Goal: Information Seeking & Learning: Check status

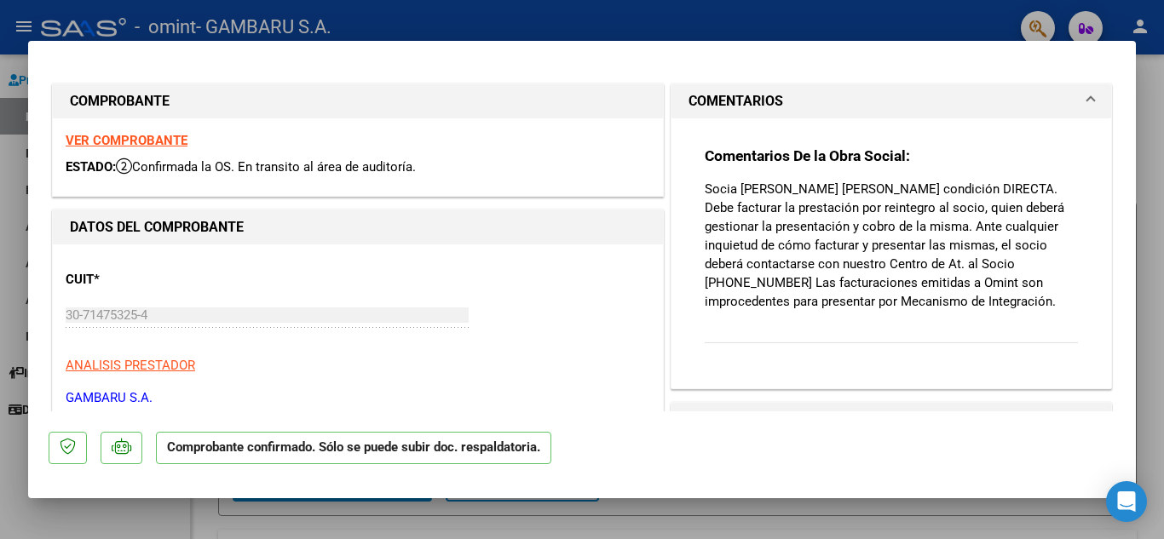
click at [1088, 99] on span at bounding box center [1091, 101] width 7 height 20
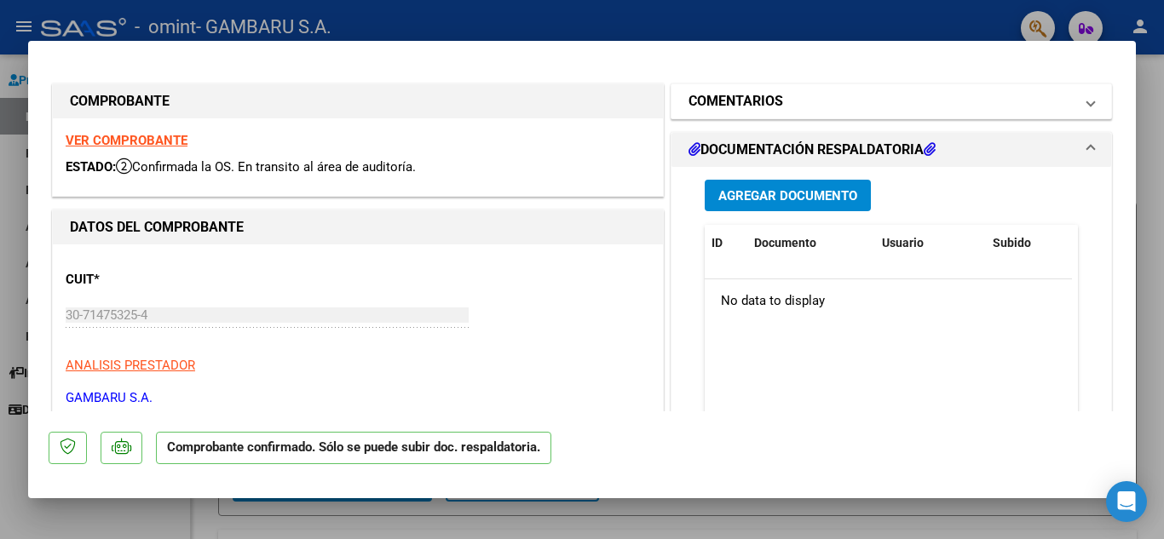
click at [1085, 98] on mat-expansion-panel-header "COMENTARIOS" at bounding box center [892, 101] width 440 height 34
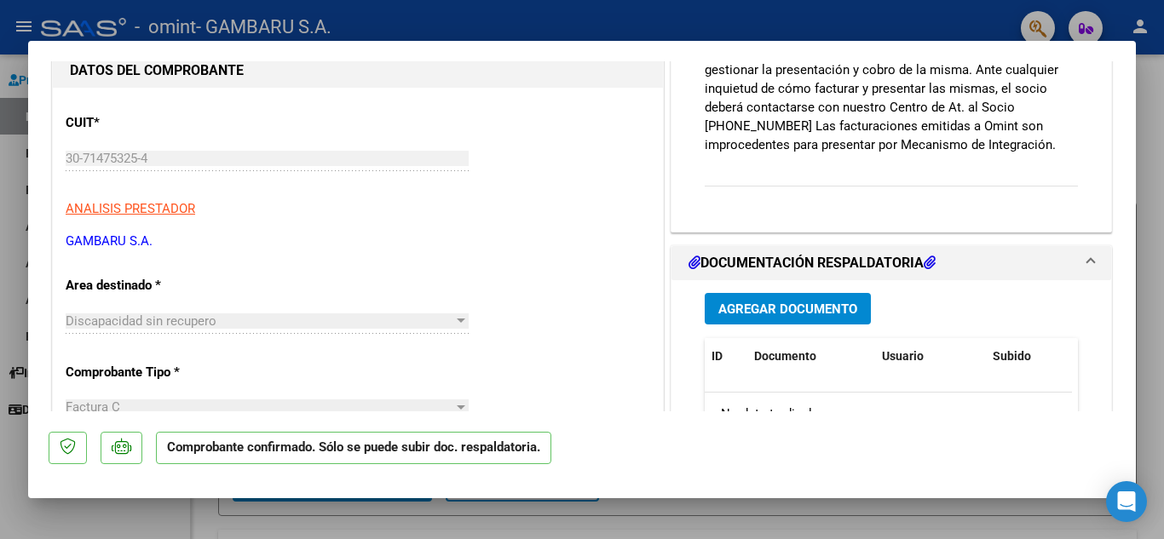
scroll to position [170, 0]
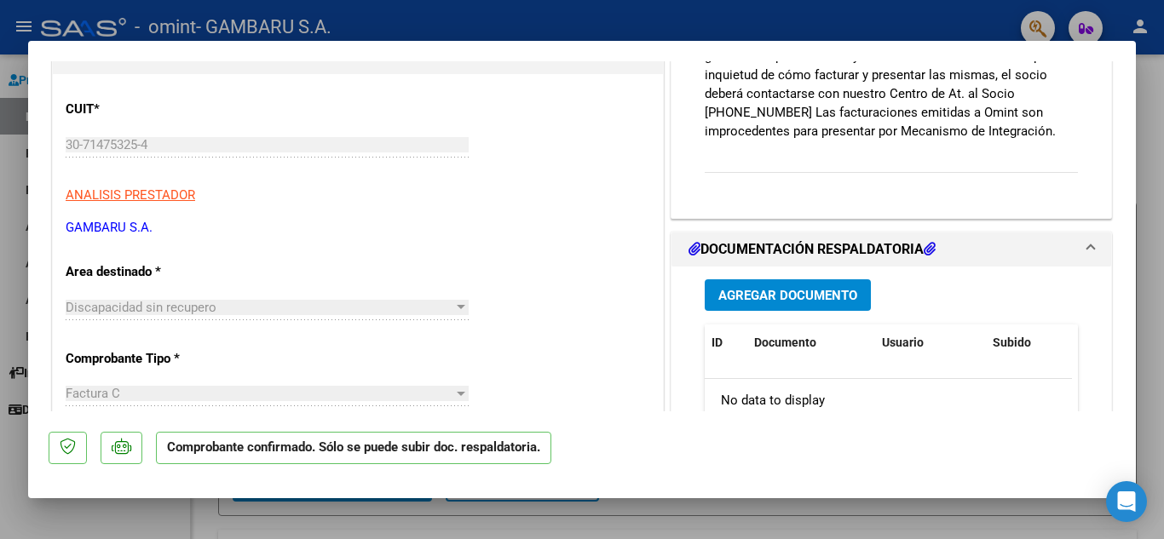
click at [811, 172] on hr at bounding box center [891, 172] width 373 height 1
click at [839, 157] on div "Comentarios De la Obra Social: Socia Santos Muñoz Poggio, Soledad condición DIR…" at bounding box center [891, 84] width 373 height 216
click at [697, 21] on div at bounding box center [582, 269] width 1164 height 539
type input "$ 0,00"
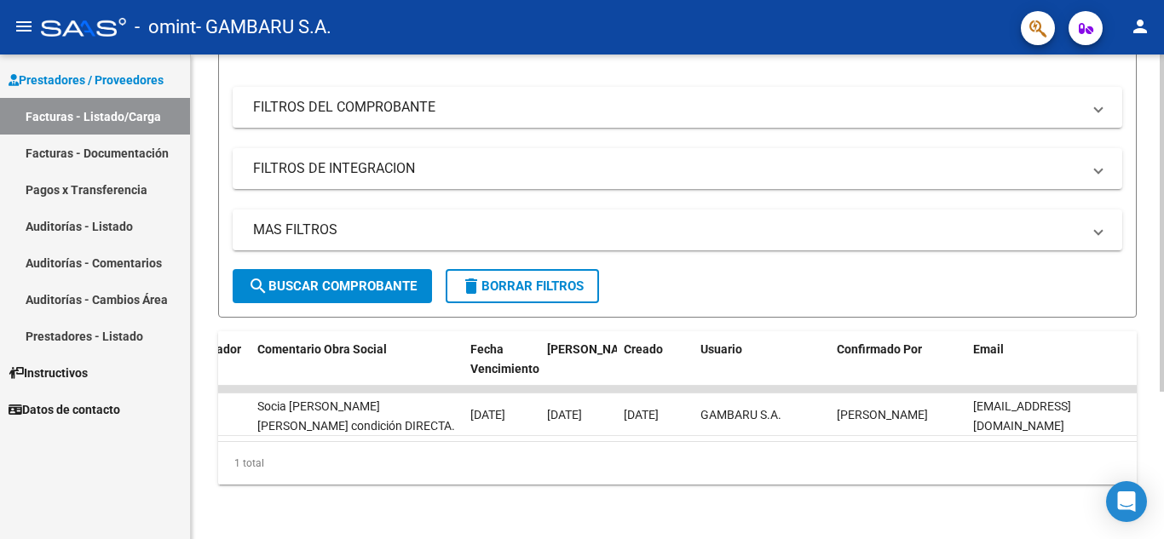
scroll to position [0, 2378]
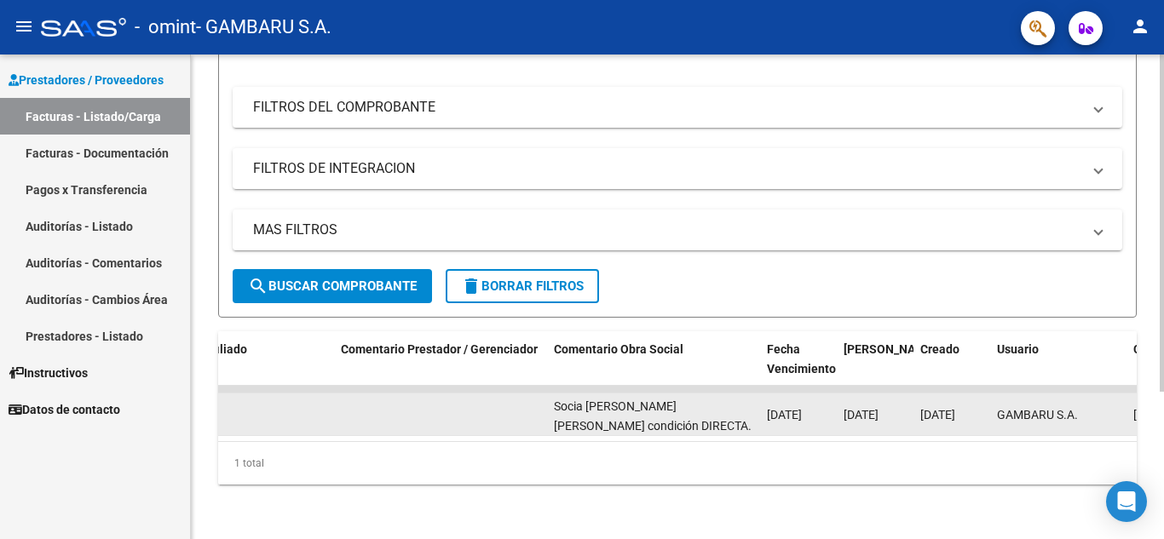
click at [701, 402] on div "Socia [PERSON_NAME] [PERSON_NAME] condición DIRECTA. Debe facturar la prestació…" at bounding box center [653, 415] width 199 height 36
